Goal: Find specific page/section

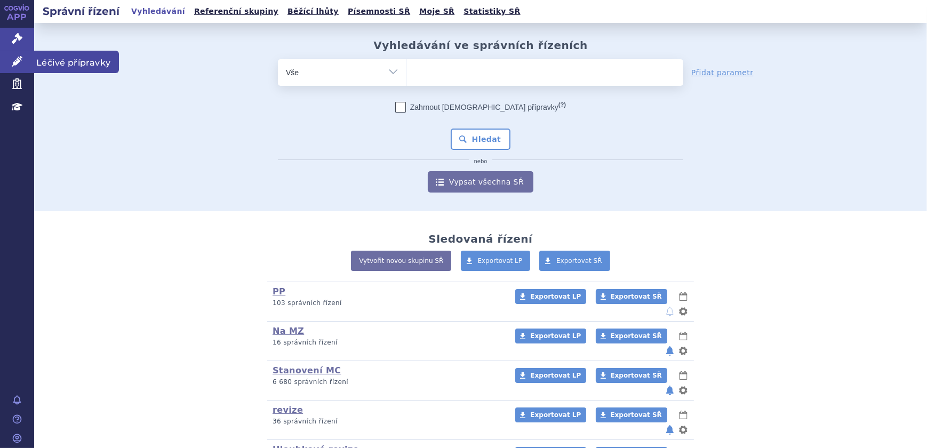
click at [2, 65] on link "Léčivé přípravky" at bounding box center [17, 62] width 34 height 22
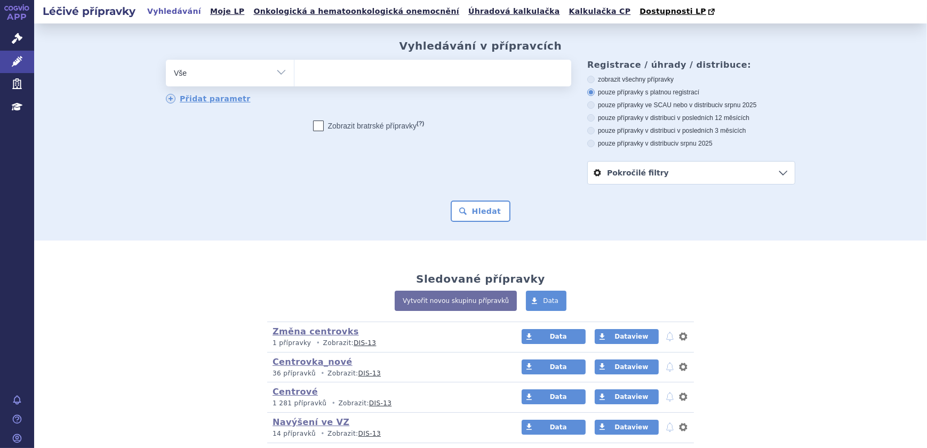
select select "filter-atc-group"
click at [166, 60] on select "Vše Přípravek/SUKL kód MAH VPOIS ATC/Aktivní látka Léková forma Síla" at bounding box center [230, 72] width 128 height 24
click at [362, 67] on ul at bounding box center [432, 71] width 277 height 22
click at [294, 67] on select at bounding box center [294, 72] width 1 height 27
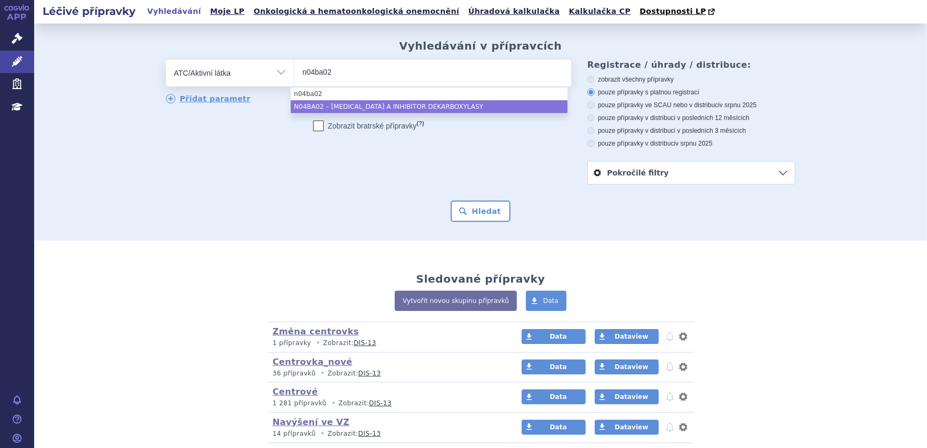
type input "n04ba02"
select select "N04BA02"
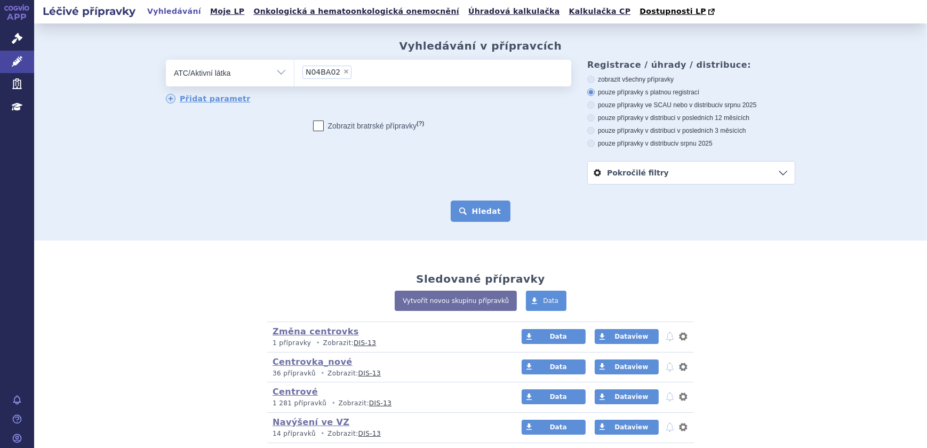
click at [490, 219] on button "Hledat" at bounding box center [481, 211] width 60 height 21
